Goal: Task Accomplishment & Management: Complete application form

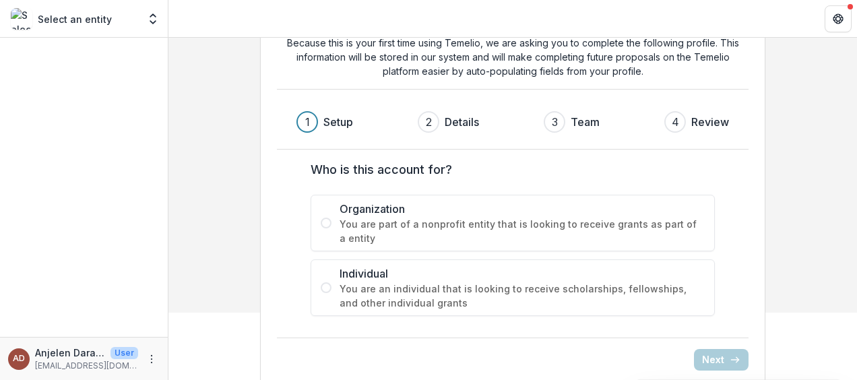
scroll to position [83, 0]
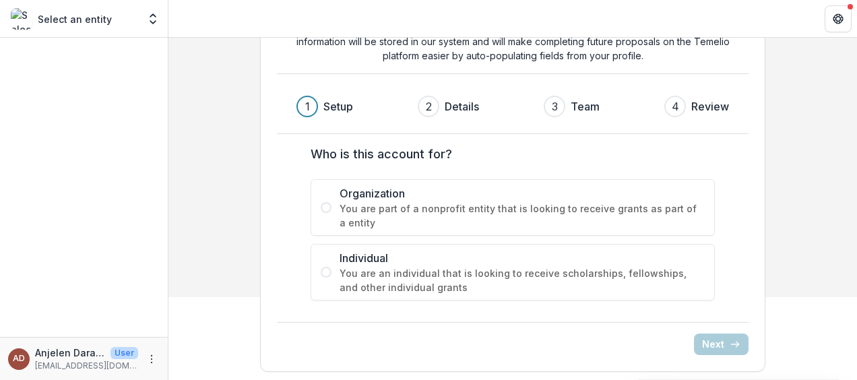
click at [321, 202] on span at bounding box center [326, 207] width 11 height 11
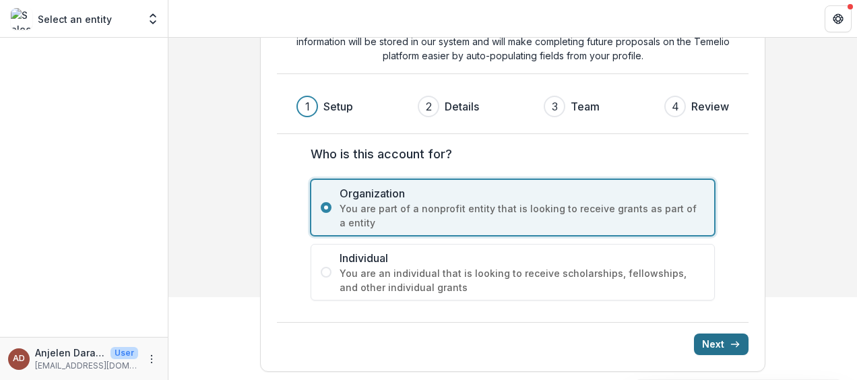
click at [732, 339] on icon "submit" at bounding box center [735, 344] width 11 height 11
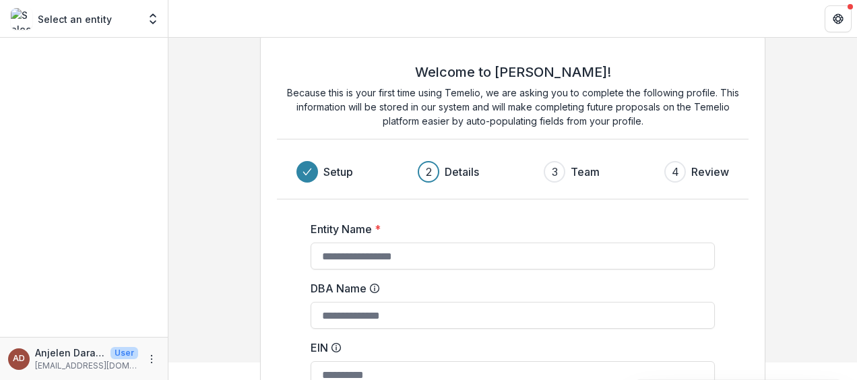
scroll to position [0, 0]
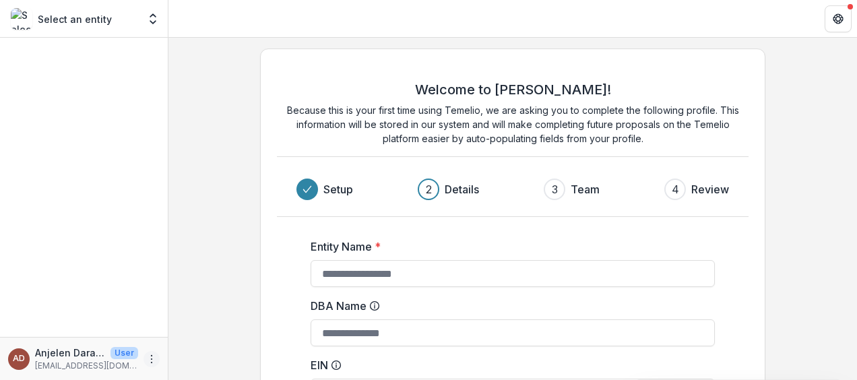
click at [153, 359] on icon "More" at bounding box center [151, 359] width 11 height 11
click at [96, 224] on div at bounding box center [84, 187] width 168 height 299
